Goal: Information Seeking & Learning: Learn about a topic

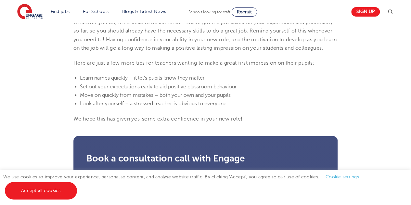
scroll to position [675, 0]
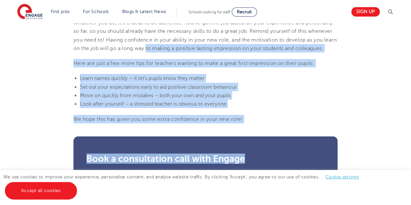
drag, startPoint x: 259, startPoint y: 131, endPoint x: 161, endPoint y: 49, distance: 127.6
click at [255, 83] on li "Learn names quickly – it let’s pupils know they matter" at bounding box center [209, 78] width 258 height 8
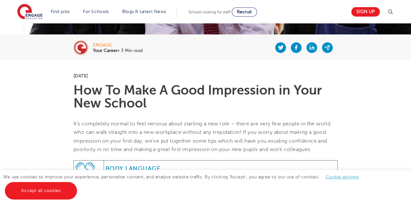
scroll to position [121, 0]
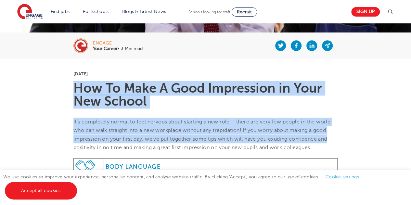
drag, startPoint x: 73, startPoint y: 84, endPoint x: 331, endPoint y: 138, distance: 263.2
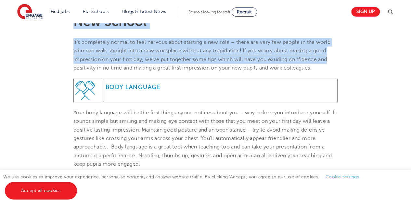
scroll to position [201, 0]
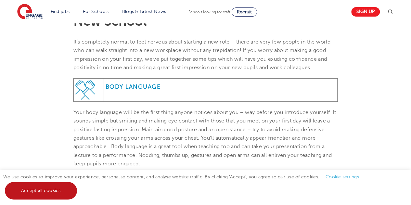
click at [37, 189] on link "Accept all cookies" at bounding box center [41, 191] width 72 height 18
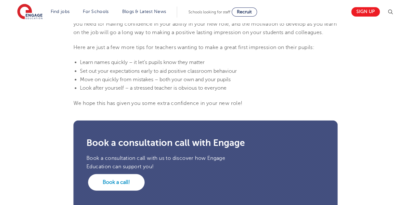
scroll to position [683, 0]
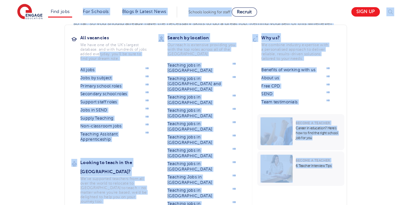
drag, startPoint x: 250, startPoint y: 119, endPoint x: 101, endPoint y: 56, distance: 161.7
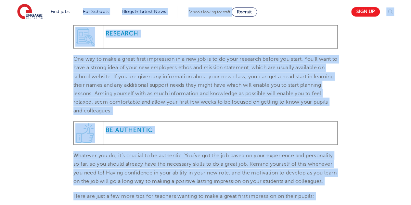
scroll to position [539, 0]
